Goal: Transaction & Acquisition: Purchase product/service

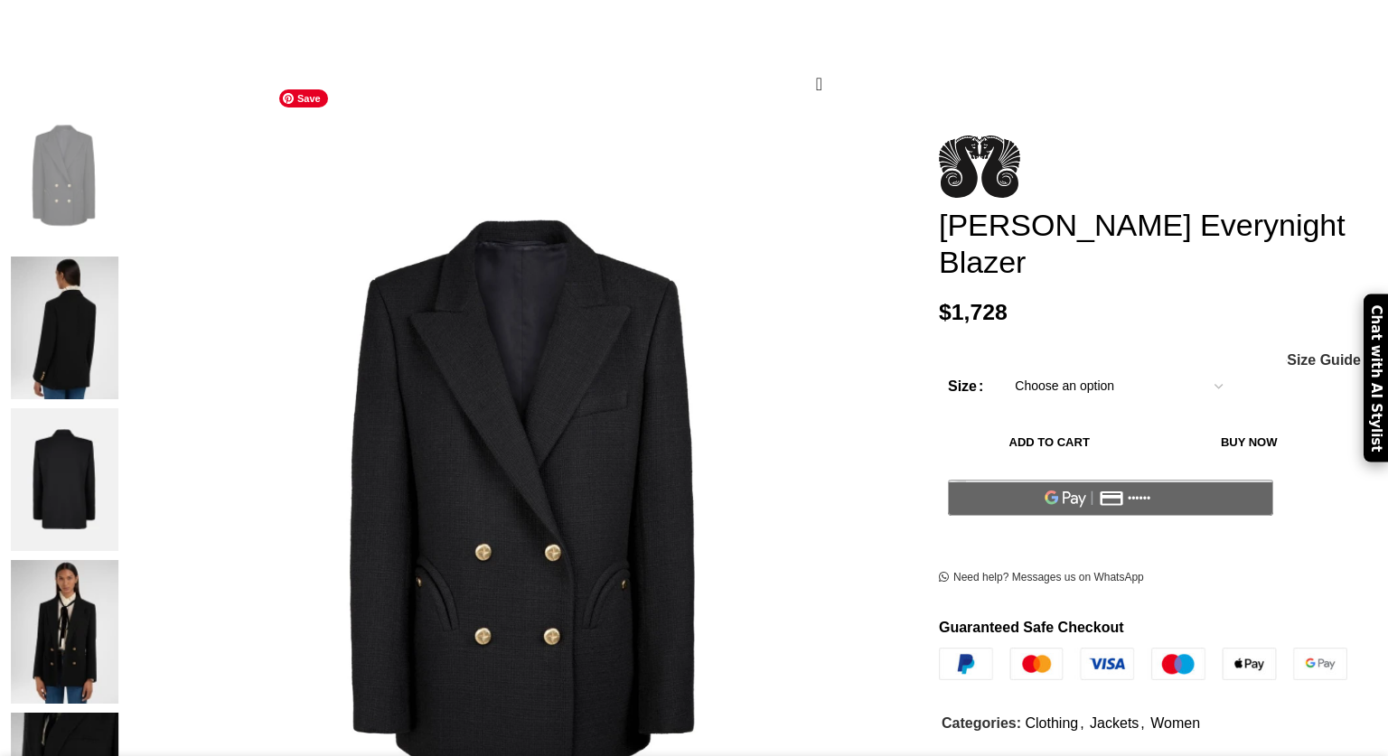
scroll to position [261, 0]
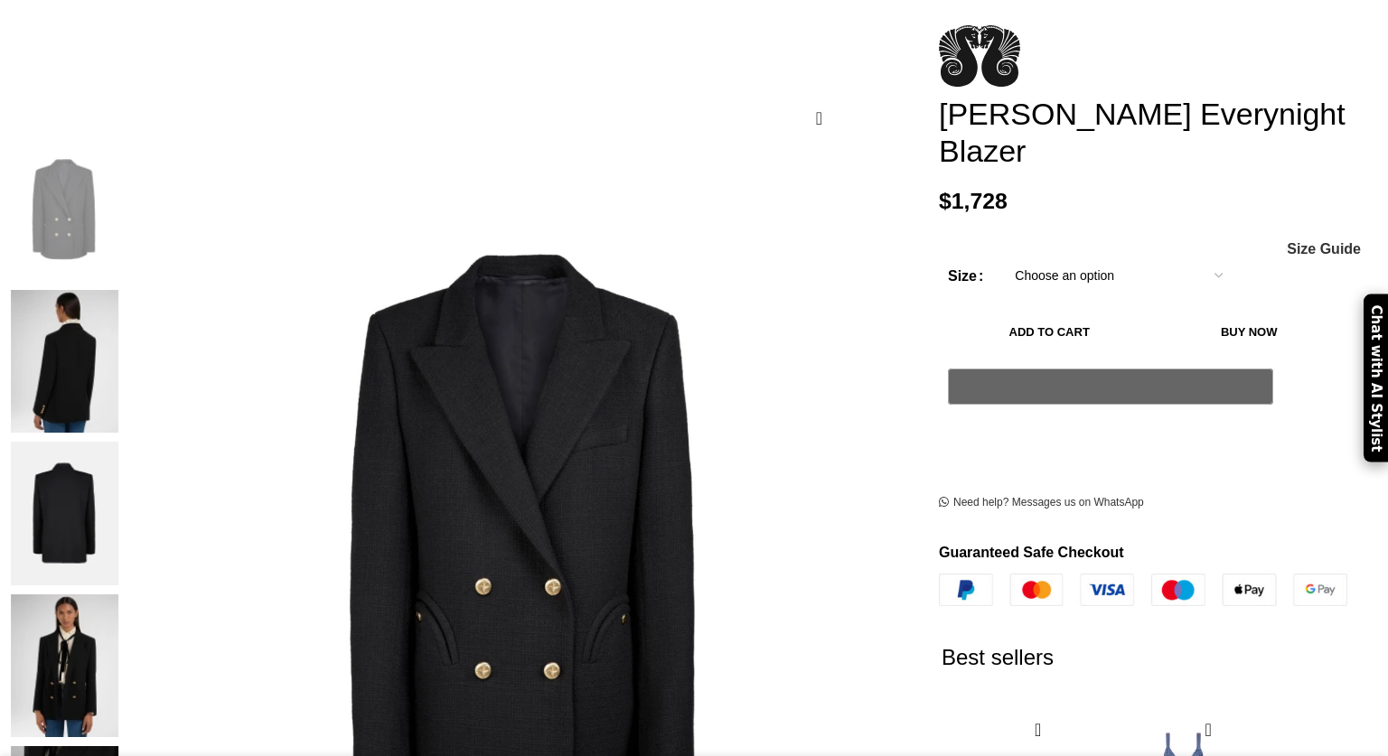
click at [119, 595] on img at bounding box center [64, 666] width 110 height 143
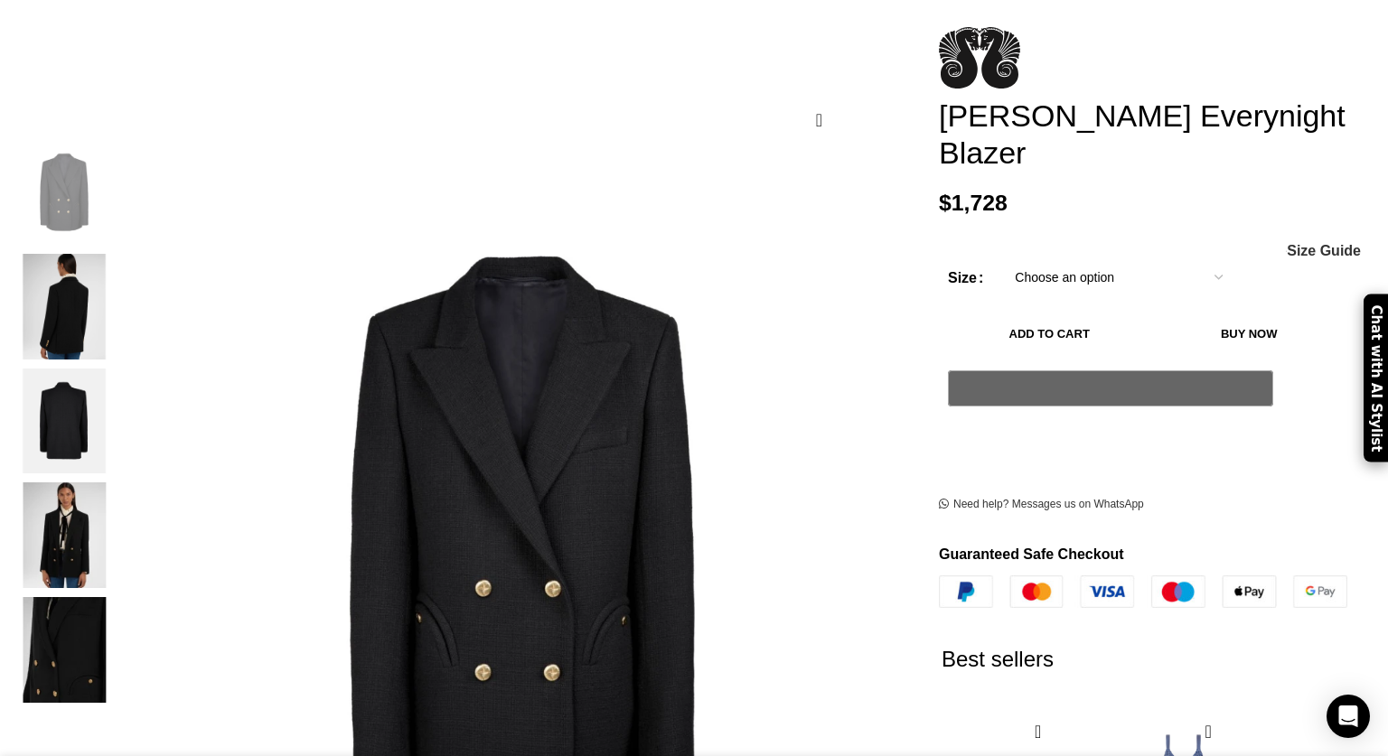
click at [119, 496] on img "4 / 5" at bounding box center [64, 536] width 110 height 106
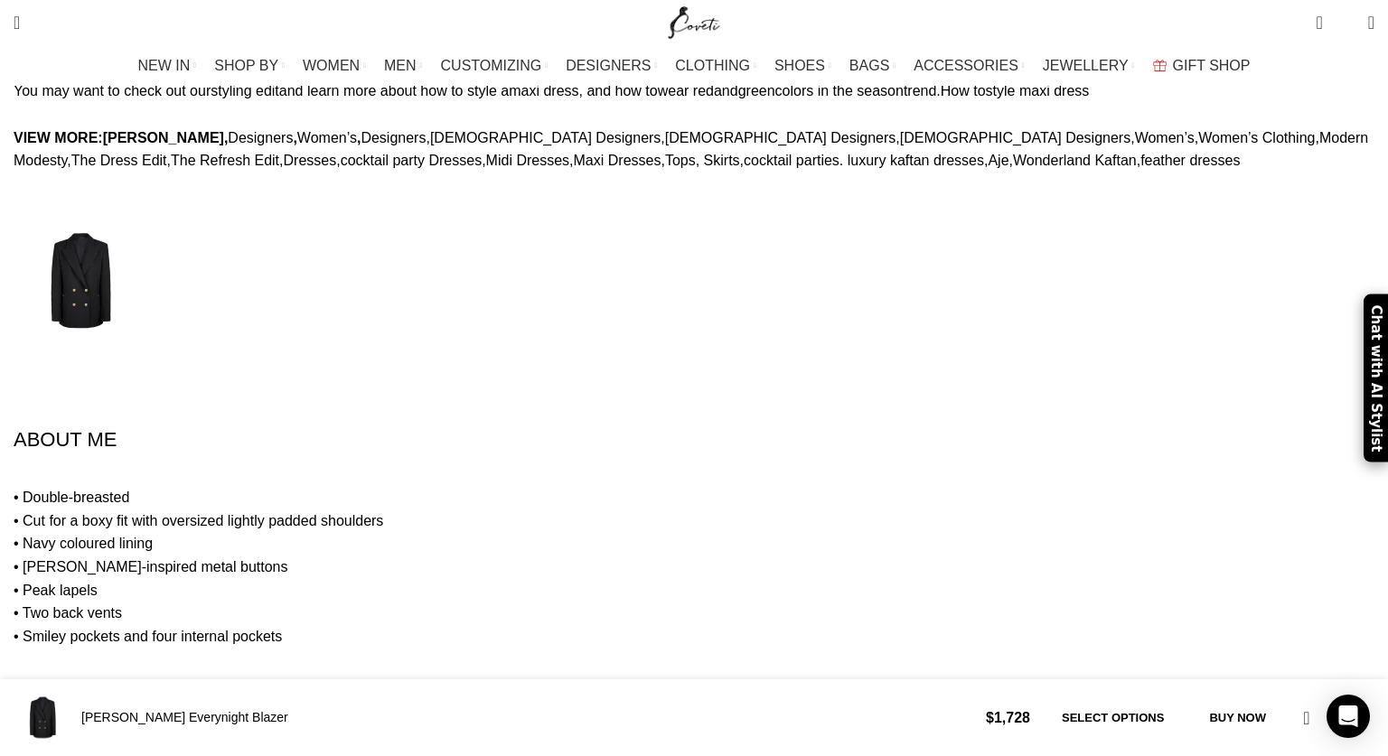
scroll to position [1923, 0]
